Goal: Information Seeking & Learning: Get advice/opinions

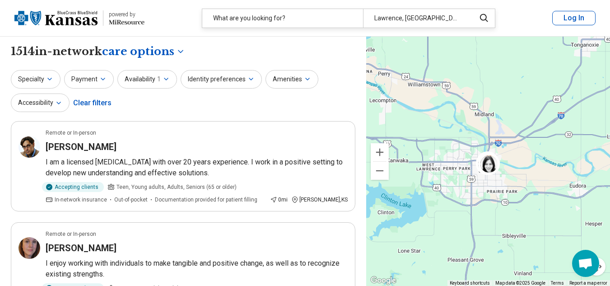
select select "***"
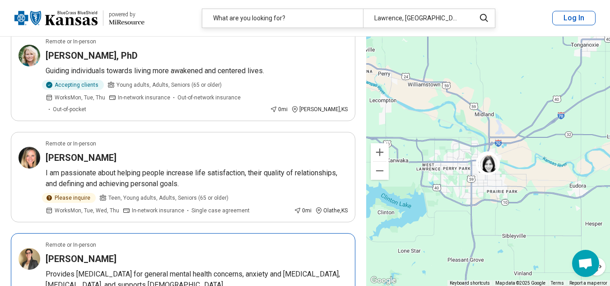
scroll to position [858, 0]
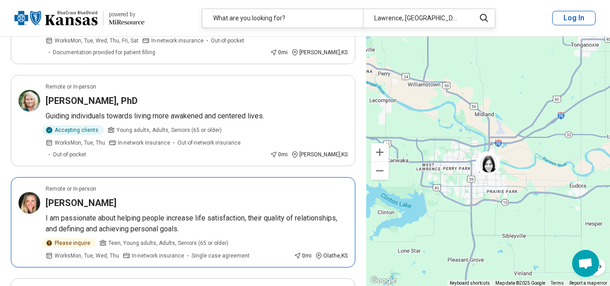
click at [89, 196] on h3 "[PERSON_NAME]" at bounding box center [81, 202] width 71 height 13
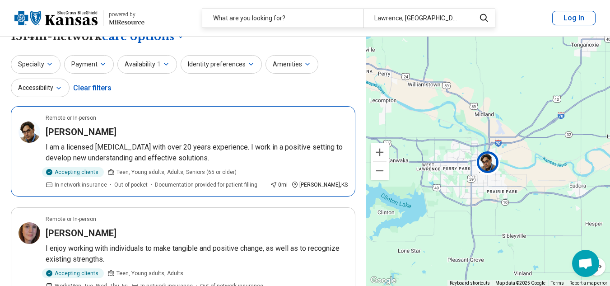
scroll to position [0, 0]
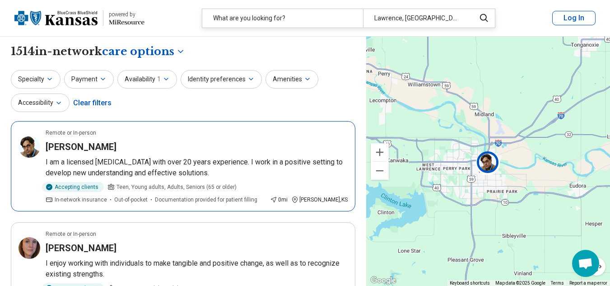
click at [97, 154] on article "Remote or In-person [PERSON_NAME] I am a licensed [MEDICAL_DATA] with over 20 y…" at bounding box center [183, 166] width 345 height 90
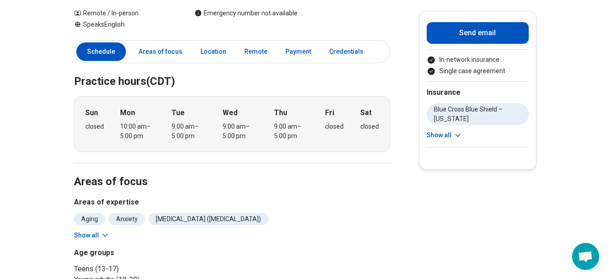
scroll to position [181, 0]
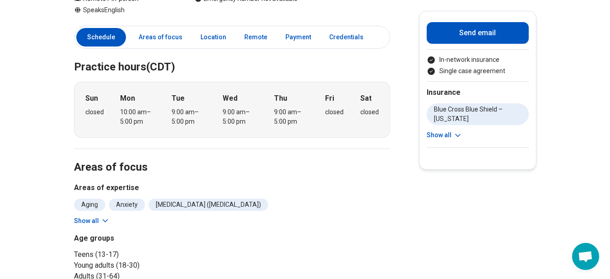
click at [87, 216] on button "Show all" at bounding box center [92, 220] width 36 height 9
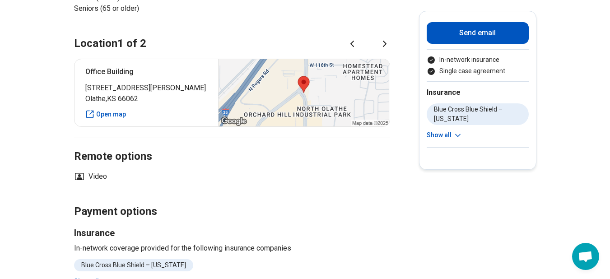
scroll to position [542, 0]
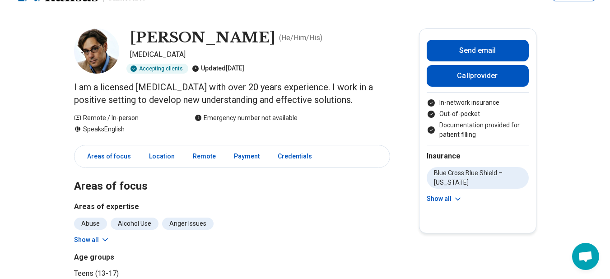
scroll to position [45, 0]
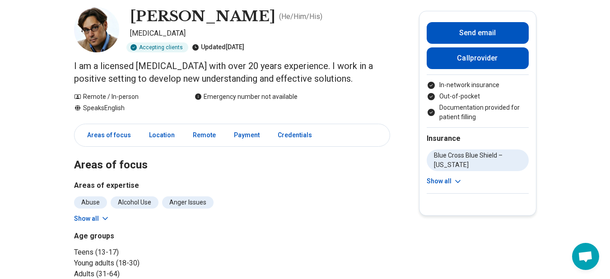
drag, startPoint x: 84, startPoint y: 217, endPoint x: 83, endPoint y: 210, distance: 6.4
click at [84, 217] on button "Show all" at bounding box center [92, 218] width 36 height 9
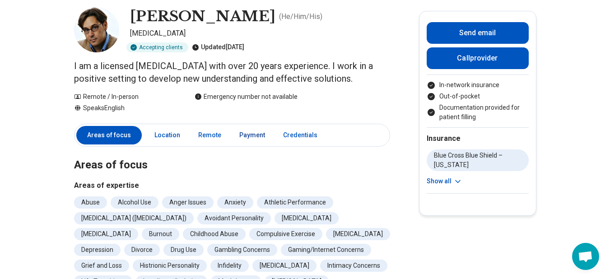
click at [247, 132] on link "Payment" at bounding box center [252, 135] width 37 height 19
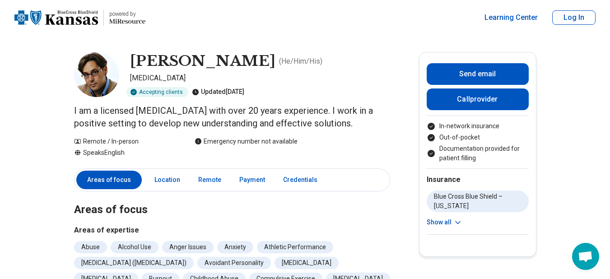
scroll to position [0, 0]
